Goal: Information Seeking & Learning: Understand process/instructions

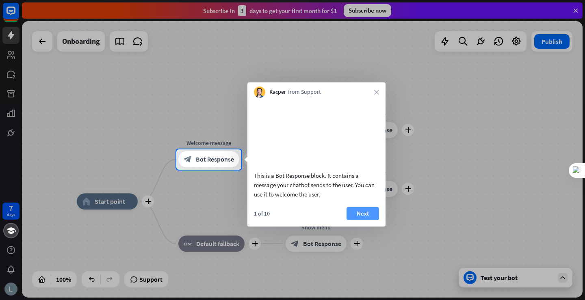
click at [355, 220] on button "Next" at bounding box center [363, 213] width 33 height 13
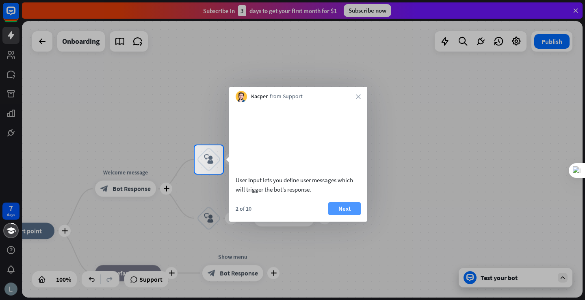
click at [356, 215] on button "Next" at bounding box center [344, 208] width 33 height 13
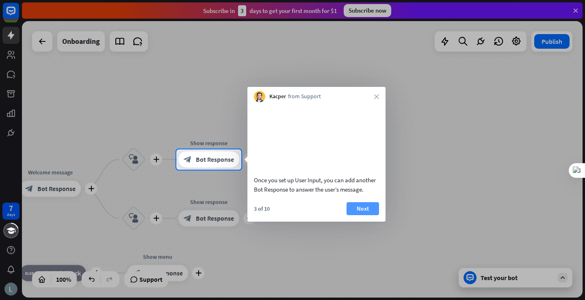
click at [363, 215] on button "Next" at bounding box center [363, 208] width 33 height 13
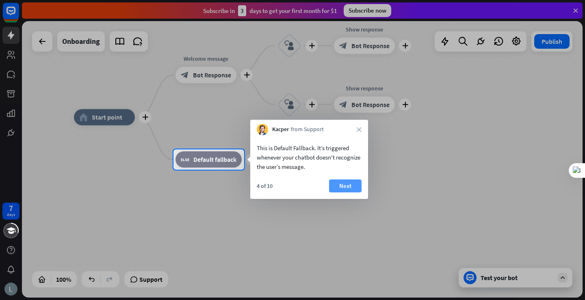
click at [352, 188] on button "Next" at bounding box center [345, 186] width 33 height 13
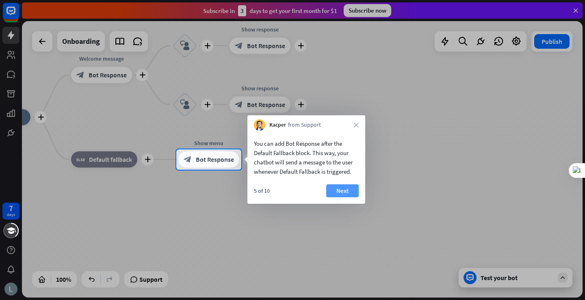
click at [352, 190] on button "Next" at bounding box center [342, 191] width 33 height 13
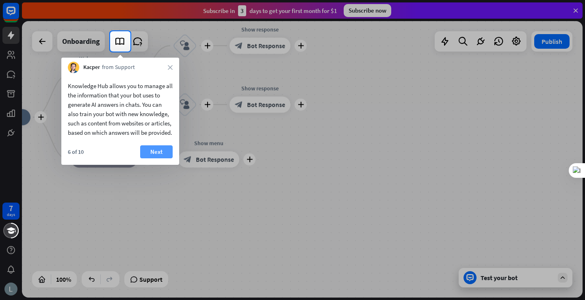
click at [161, 159] on button "Next" at bounding box center [156, 152] width 33 height 13
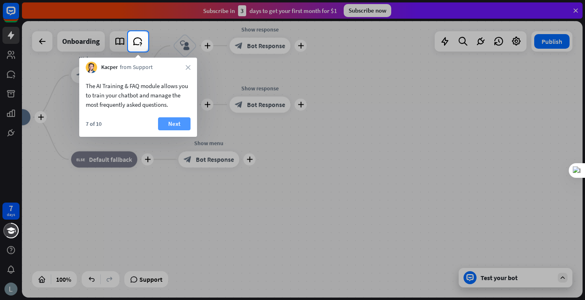
click at [169, 128] on button "Next" at bounding box center [174, 123] width 33 height 13
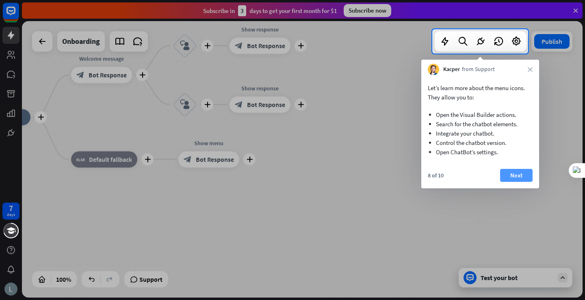
click at [510, 173] on button "Next" at bounding box center [516, 175] width 33 height 13
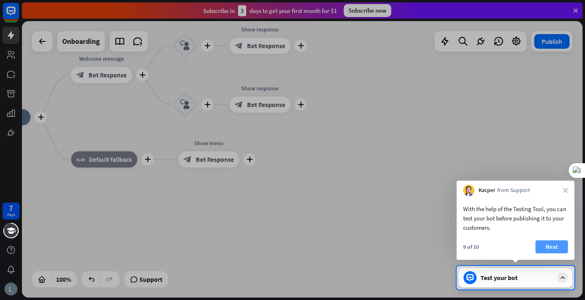
click at [549, 241] on button "Next" at bounding box center [552, 247] width 33 height 13
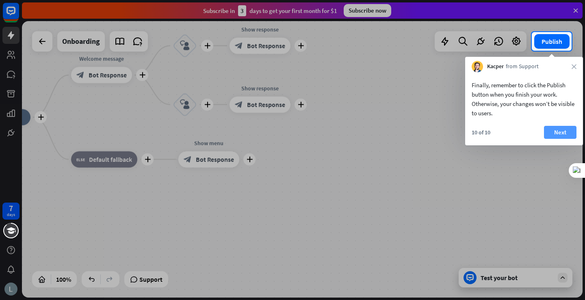
click at [567, 130] on button "Next" at bounding box center [560, 132] width 33 height 13
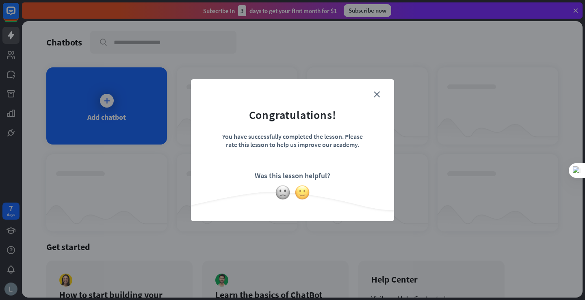
click at [303, 191] on img at bounding box center [302, 192] width 15 height 15
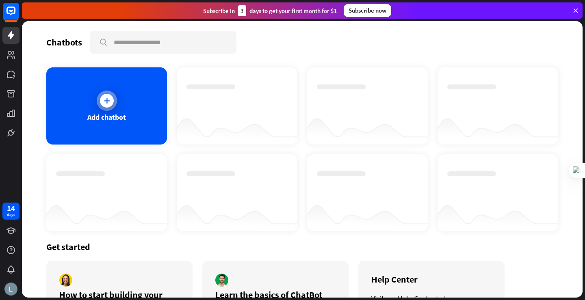
click at [111, 101] on div at bounding box center [107, 101] width 14 height 14
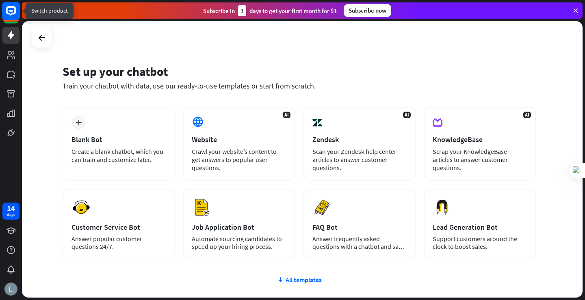
click at [12, 15] on rect at bounding box center [11, 11] width 18 height 18
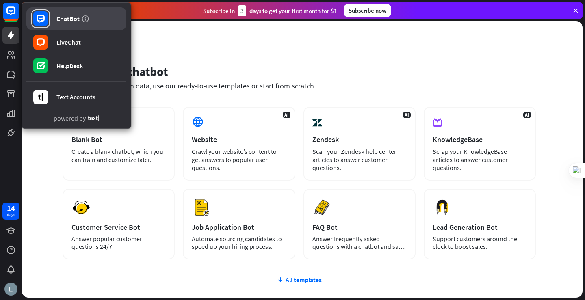
click at [61, 22] on div "ChatBot" at bounding box center [67, 19] width 23 height 8
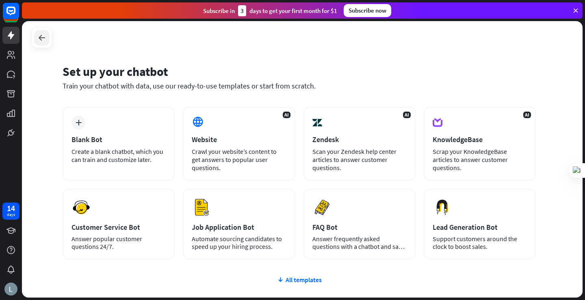
click at [41, 43] on div at bounding box center [41, 37] width 15 height 15
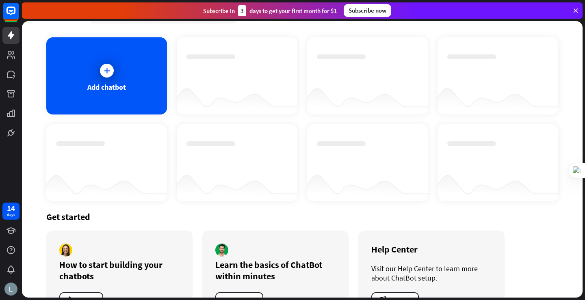
scroll to position [62, 0]
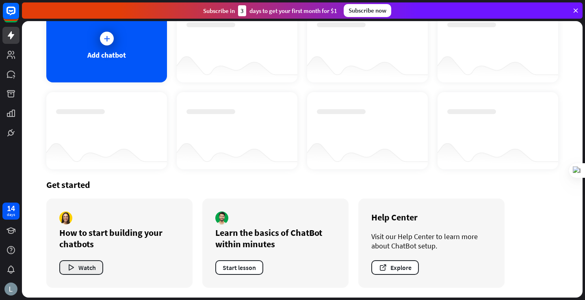
click at [93, 265] on button "Watch" at bounding box center [81, 268] width 44 height 15
